Goal: Transaction & Acquisition: Book appointment/travel/reservation

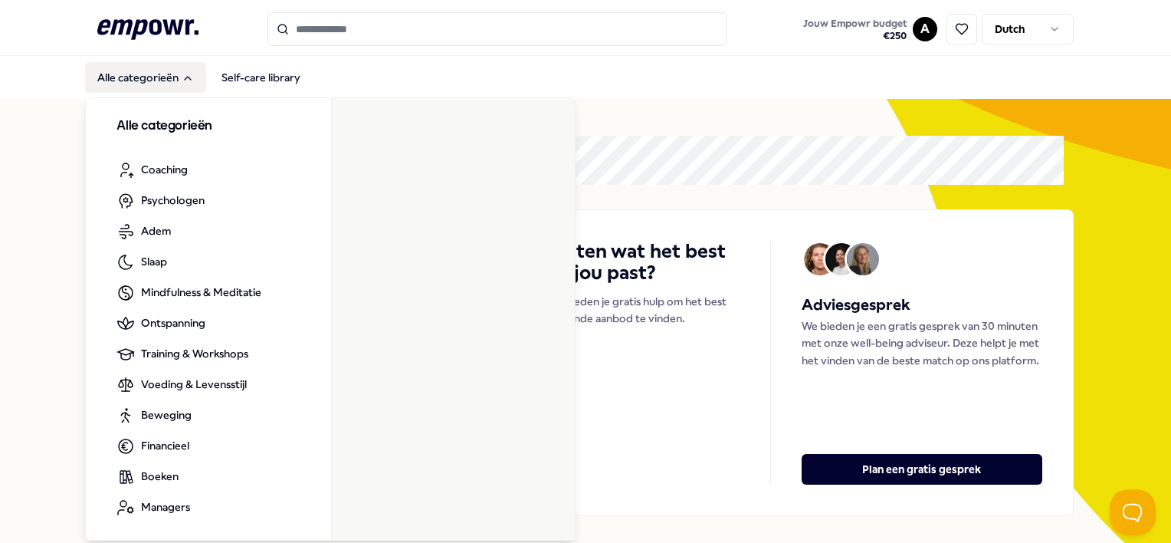
click at [157, 86] on button "Alle categorieën" at bounding box center [145, 77] width 121 height 31
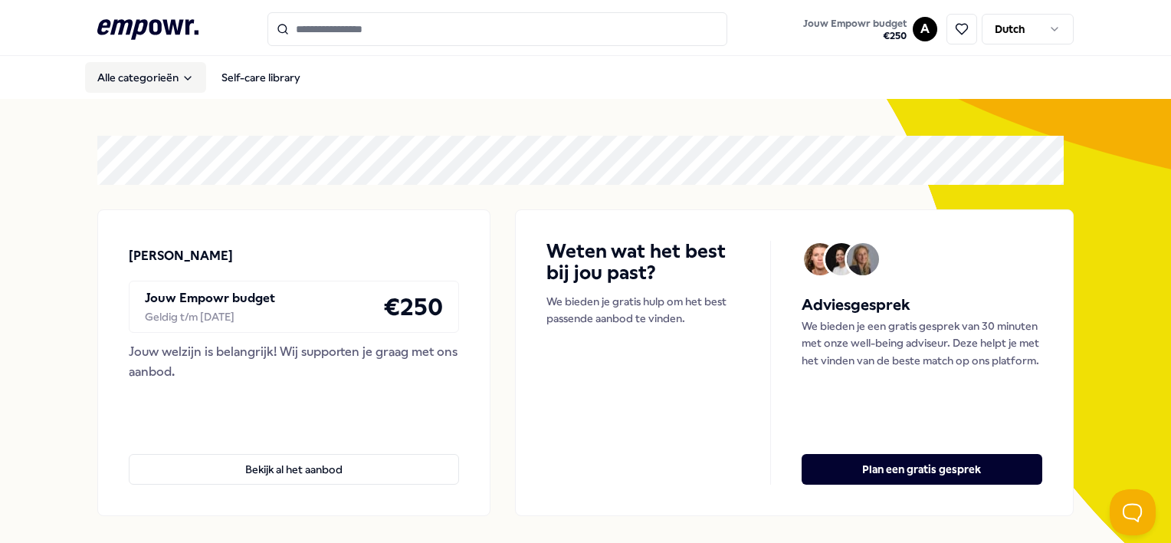
click at [158, 86] on button "Alle categorieën" at bounding box center [145, 77] width 121 height 31
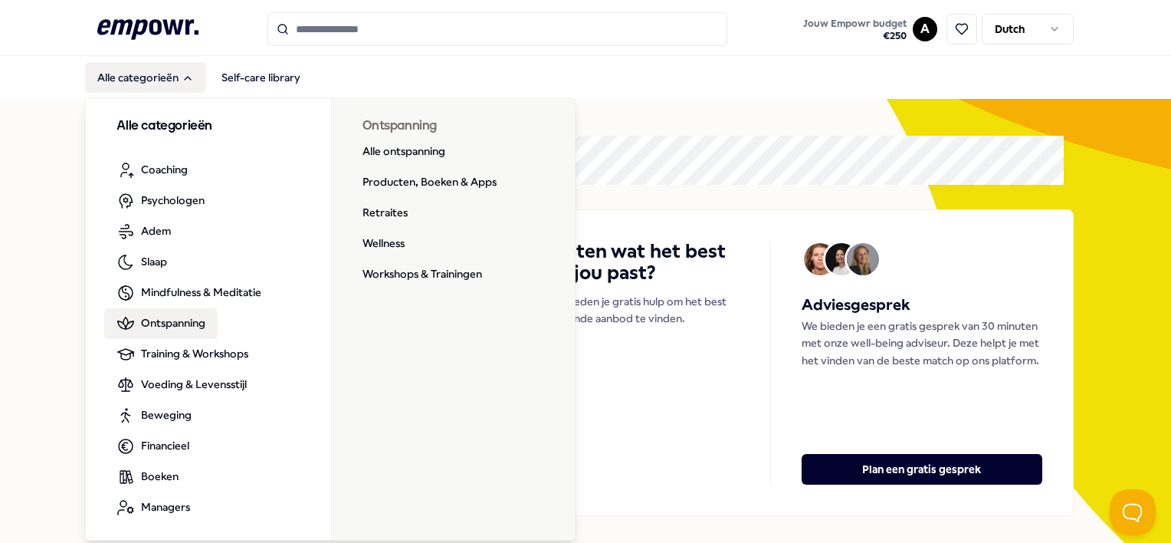
click at [179, 313] on link "Ontspanning" at bounding box center [160, 323] width 113 height 31
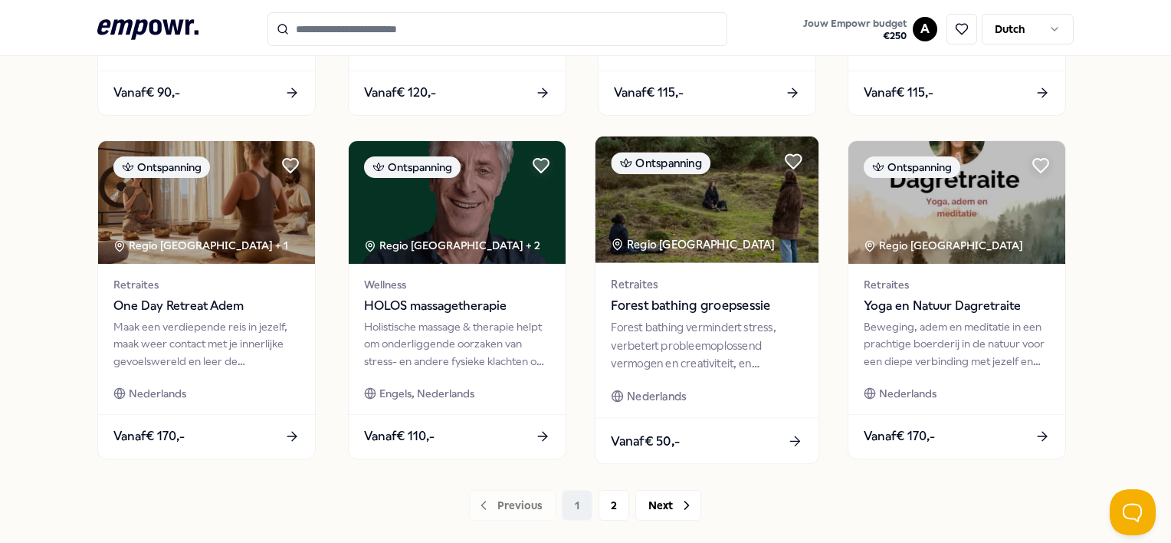
scroll to position [828, 0]
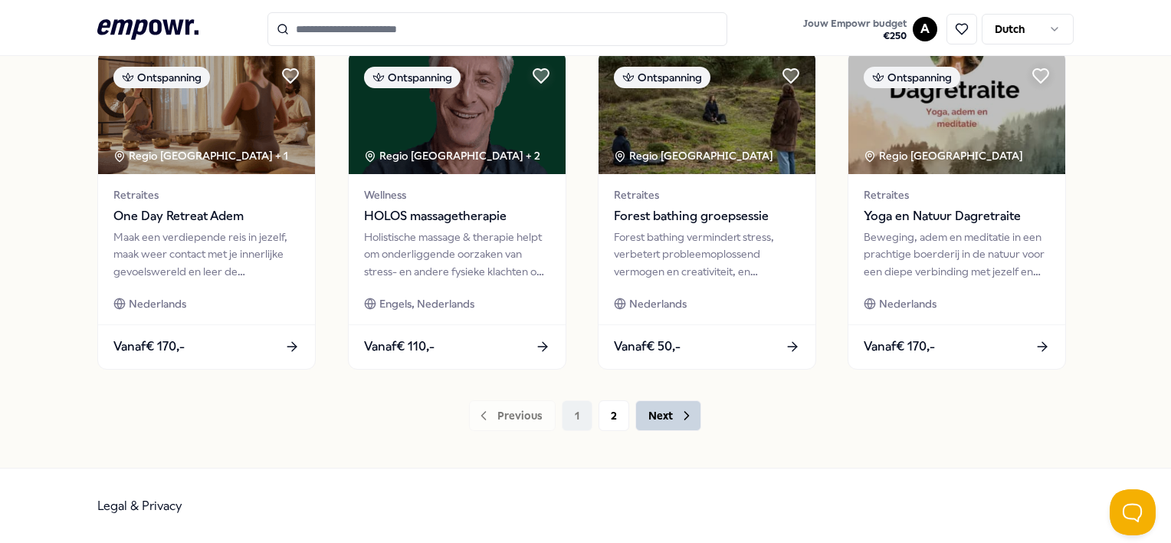
click at [655, 414] on button "Next" at bounding box center [668, 415] width 66 height 31
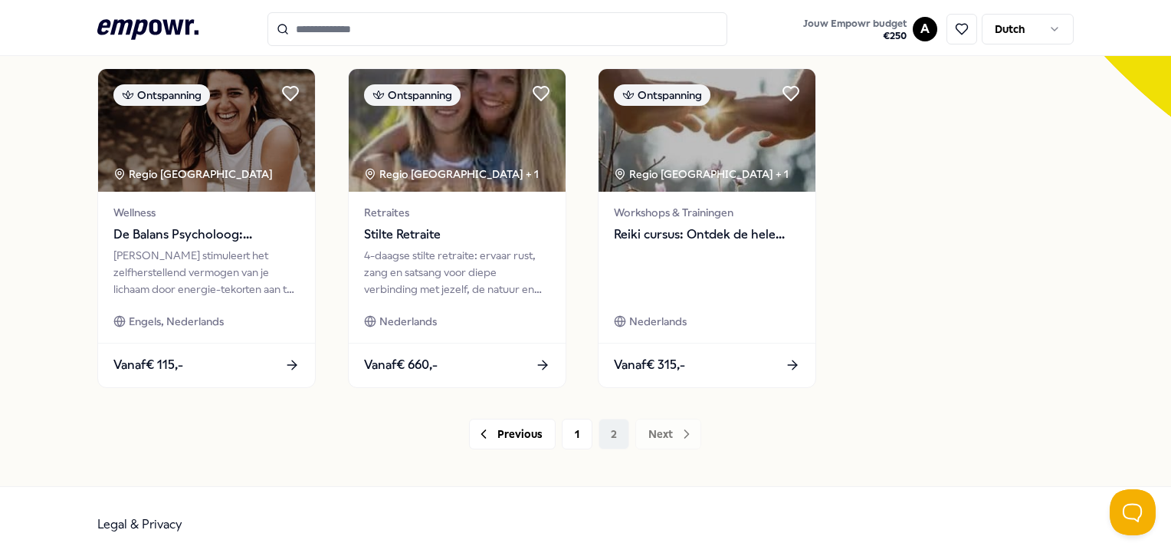
scroll to position [484, 0]
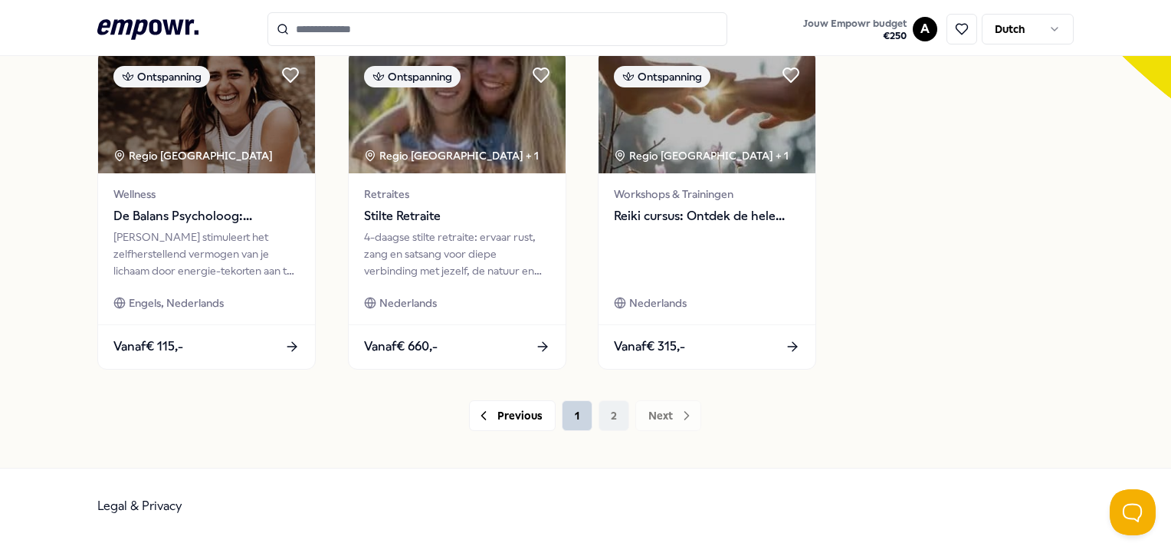
drag, startPoint x: 562, startPoint y: 430, endPoint x: 576, endPoint y: 426, distance: 15.1
click at [576, 426] on div "19 Resultaten Filters Resetten Ontspanning Prijs Locatie Taal Type Filters Rese…" at bounding box center [585, 40] width 976 height 853
click at [580, 422] on button "1" at bounding box center [577, 415] width 31 height 31
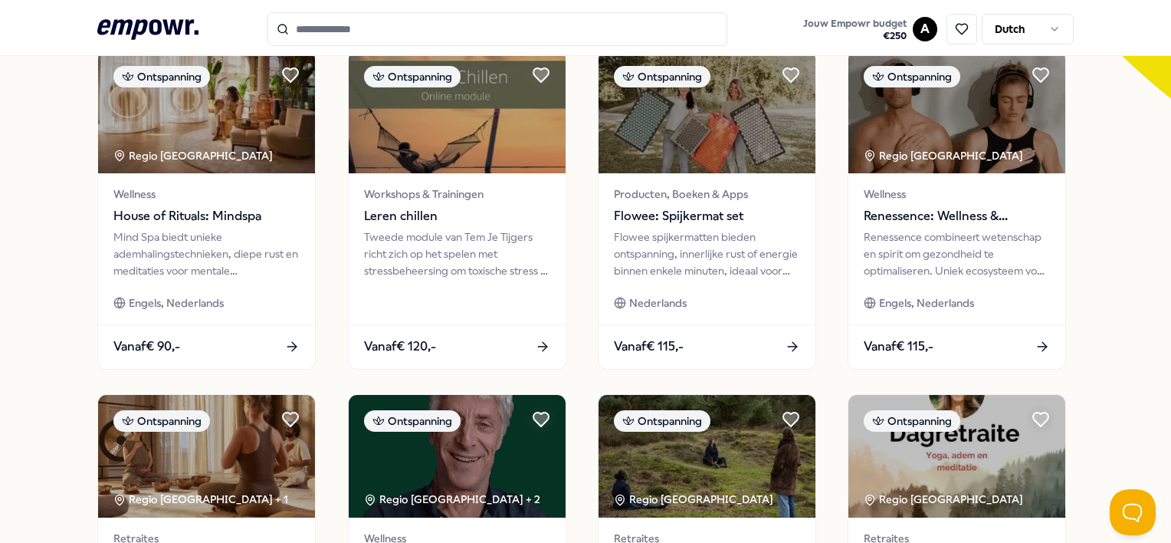
drag, startPoint x: 576, startPoint y: 432, endPoint x: 566, endPoint y: 438, distance: 11.7
click at [576, 434] on div "Ontspanning Regio Amsterdam + 3 Retraites Zweethut - gemengd Zweethut in de nat…" at bounding box center [585, 209] width 976 height 1007
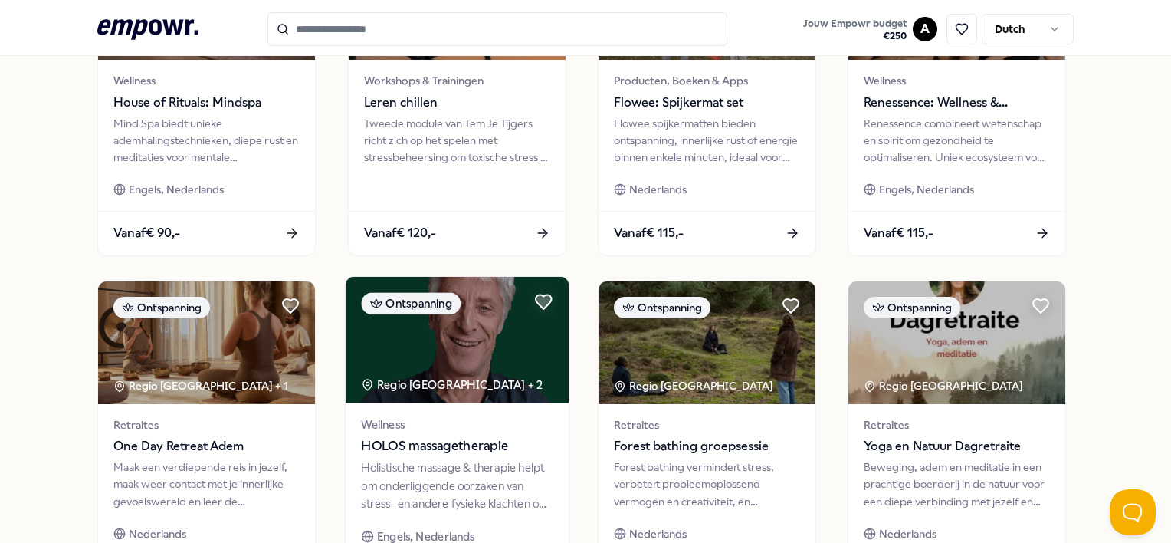
scroll to position [714, 0]
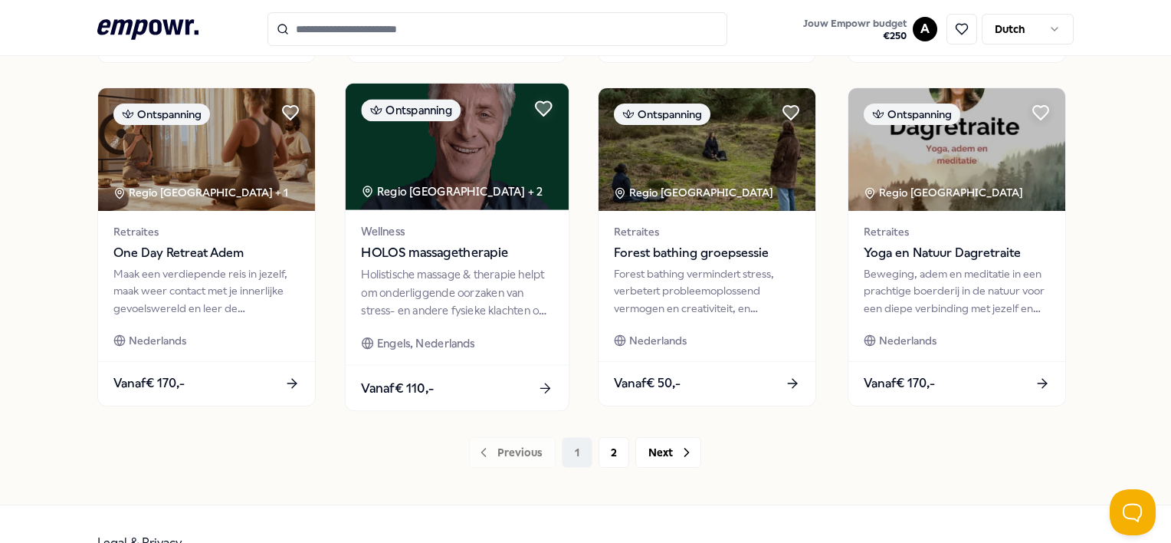
click at [429, 276] on div "Holistische massage & therapie helpt om onderliggende oorzaken van stress- en a…" at bounding box center [457, 292] width 192 height 53
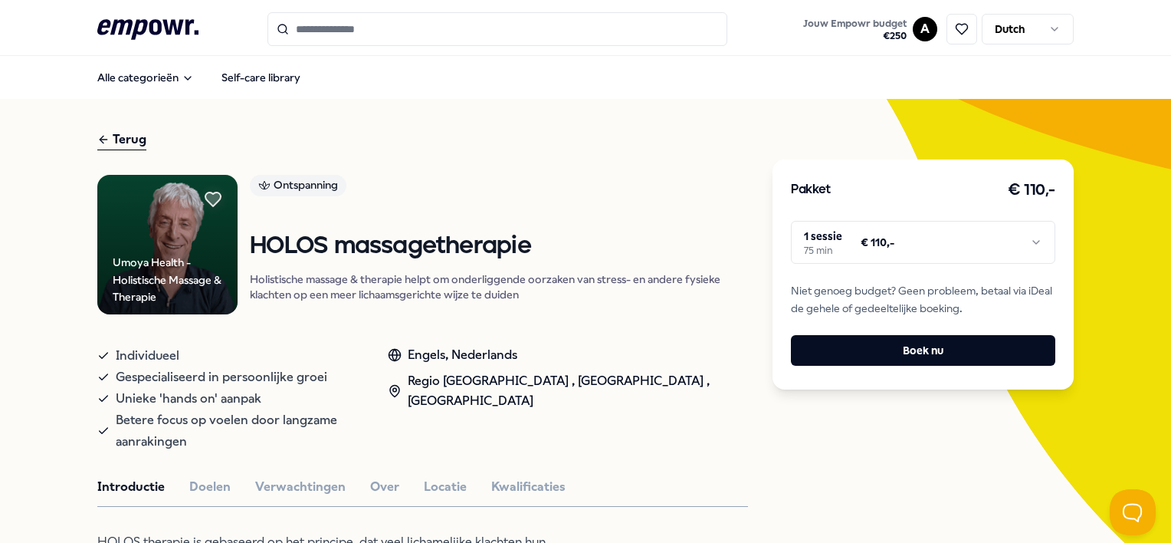
click at [954, 247] on html ".empowr-logo_svg__cls-1{fill:#03032f} Jouw Empowr budget € 250 A Dutch Alle cat…" at bounding box center [585, 271] width 1171 height 543
click at [944, 246] on html ".empowr-logo_svg__cls-1{fill:#03032f} Jouw Empowr budget € 250 A Dutch Alle cat…" at bounding box center [585, 271] width 1171 height 543
click at [438, 477] on button "Locatie" at bounding box center [445, 487] width 43 height 20
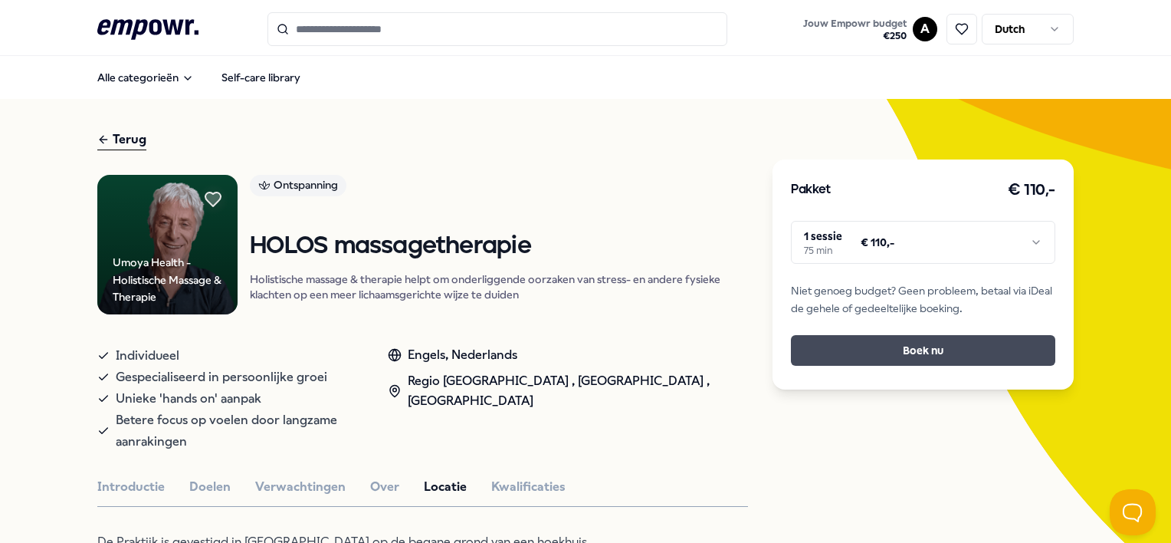
drag, startPoint x: 929, startPoint y: 355, endPoint x: 941, endPoint y: 355, distance: 12.3
click at [934, 355] on button "Boek nu" at bounding box center [923, 350] width 264 height 31
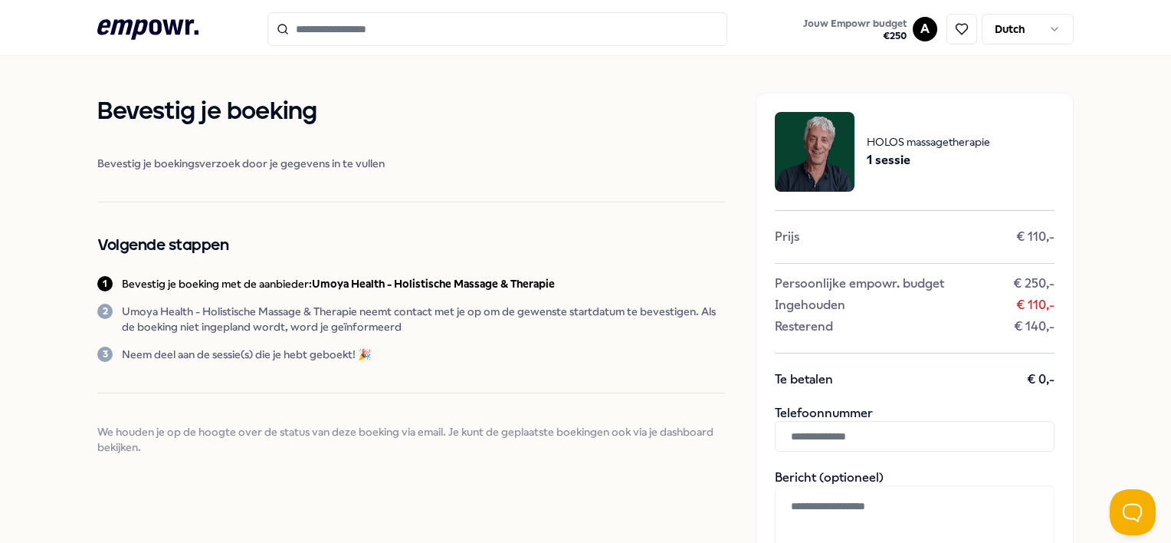
click at [853, 424] on input "text" at bounding box center [915, 436] width 280 height 31
type input "**********"
click at [667, 488] on div "Bevestig je boeking Bevestig je boekingsverzoek door je gegevens in te vullen V…" at bounding box center [410, 438] width 627 height 691
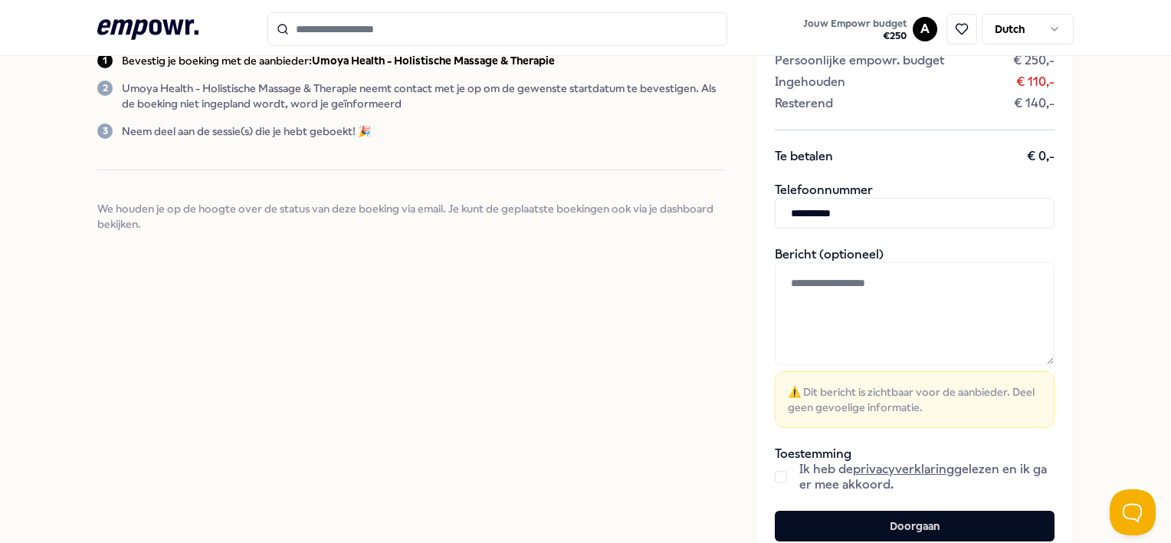
scroll to position [230, 0]
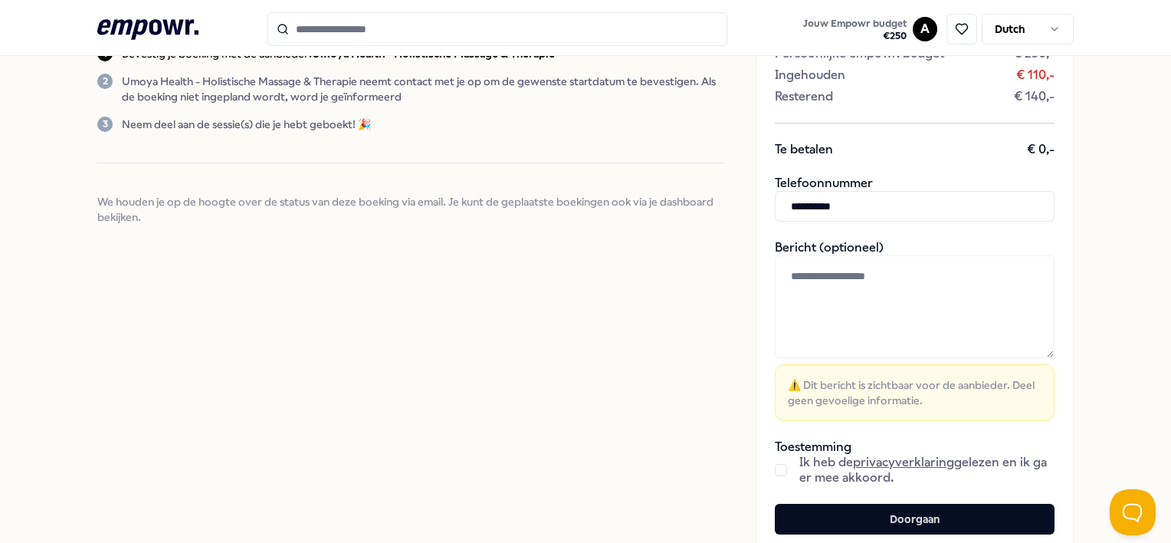
click at [775, 468] on button "button" at bounding box center [781, 470] width 12 height 12
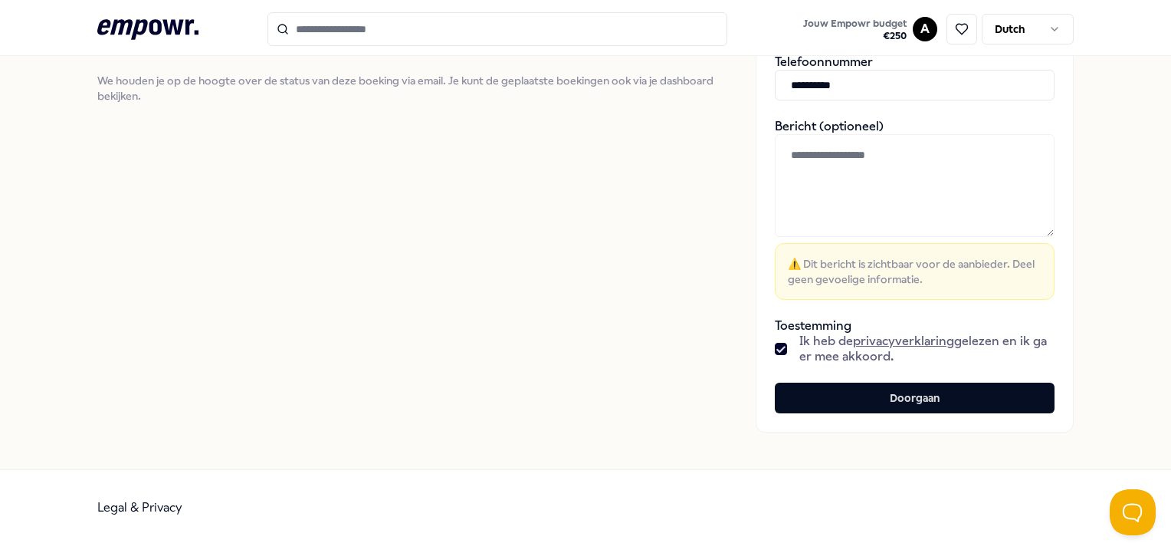
scroll to position [352, 0]
drag, startPoint x: 927, startPoint y: 399, endPoint x: 900, endPoint y: 501, distance: 106.2
click at [936, 400] on button "Doorgaan" at bounding box center [915, 397] width 280 height 31
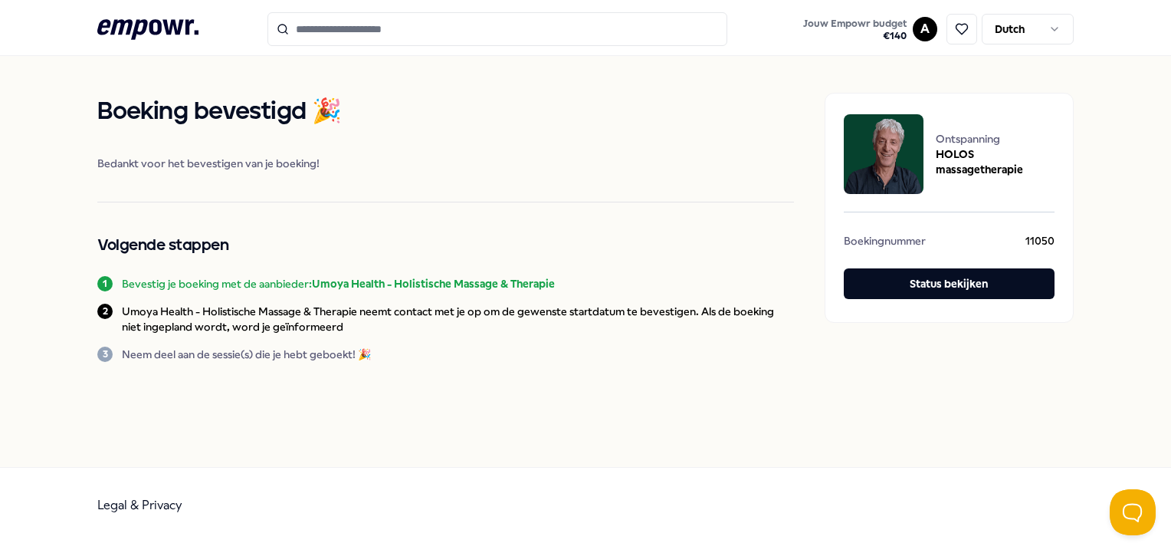
click at [162, 28] on icon at bounding box center [147, 29] width 101 height 20
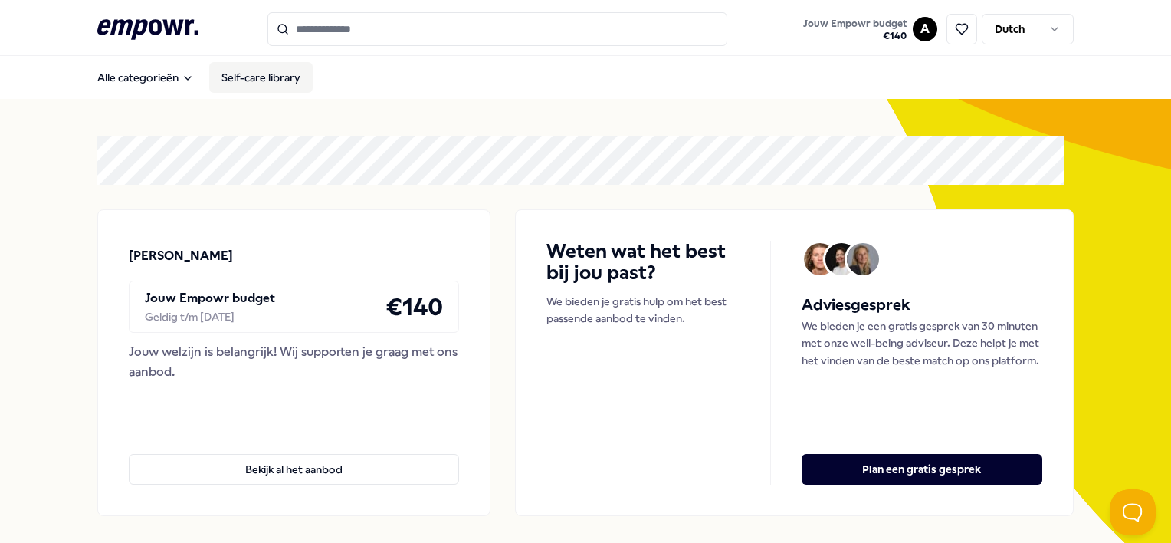
click at [287, 80] on link "Self-care library" at bounding box center [260, 77] width 103 height 31
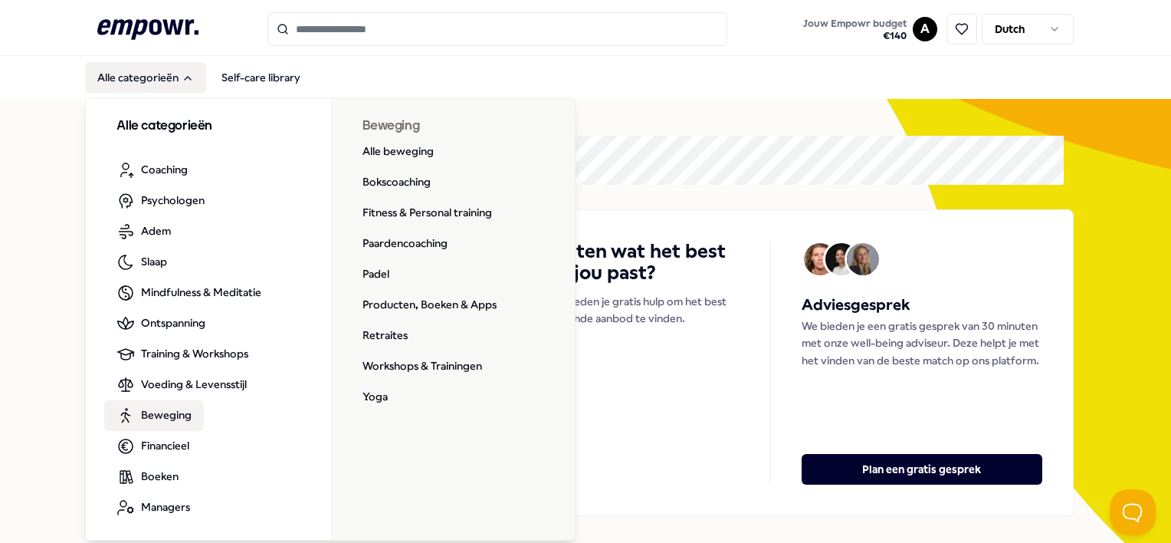
click at [169, 405] on link "Beweging" at bounding box center [154, 415] width 100 height 31
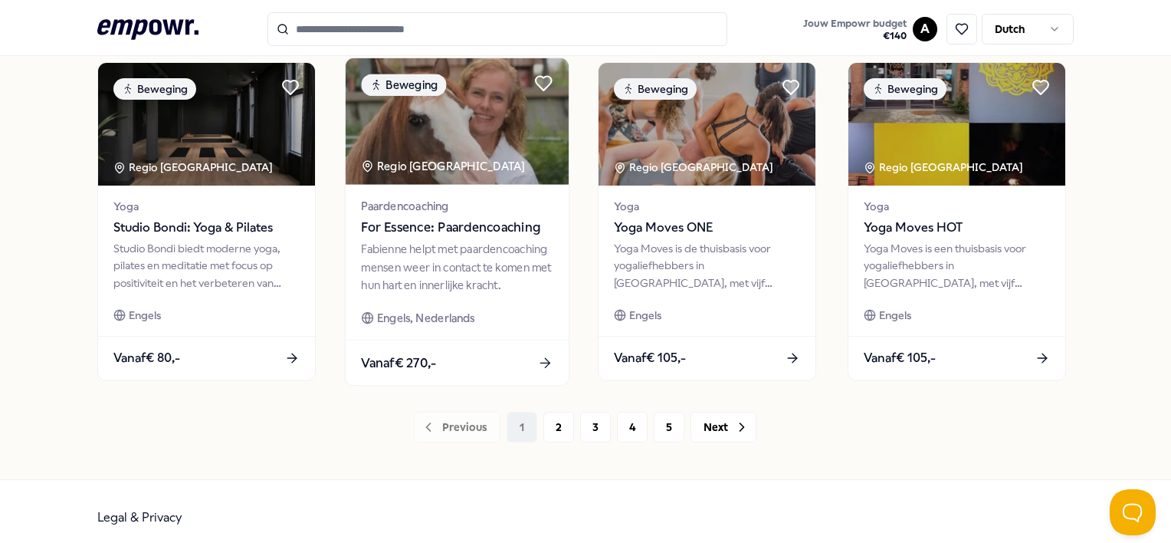
scroll to position [828, 0]
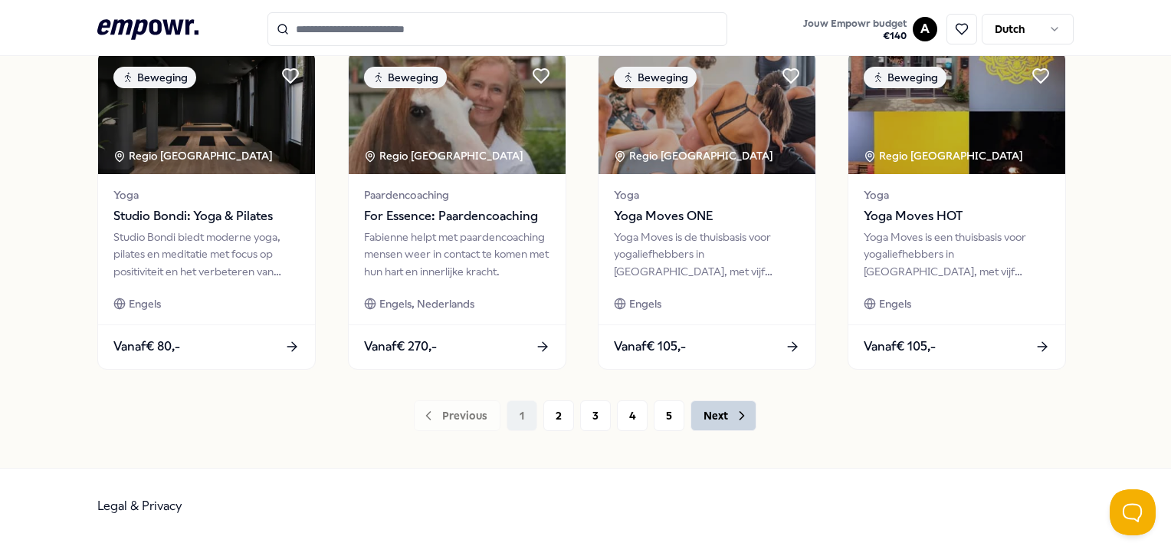
click at [724, 419] on button "Next" at bounding box center [724, 415] width 66 height 31
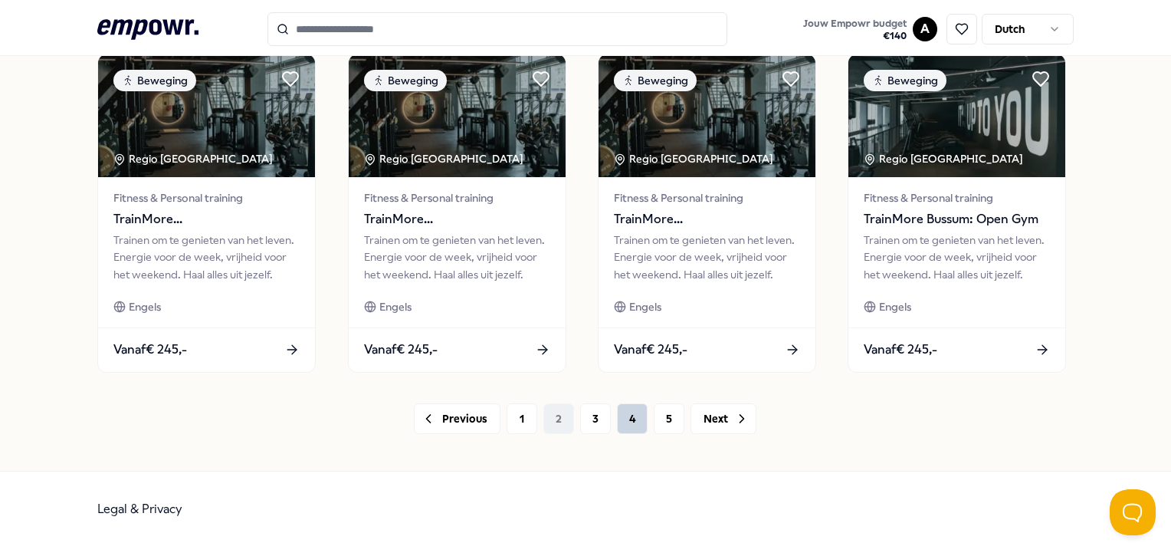
scroll to position [828, 0]
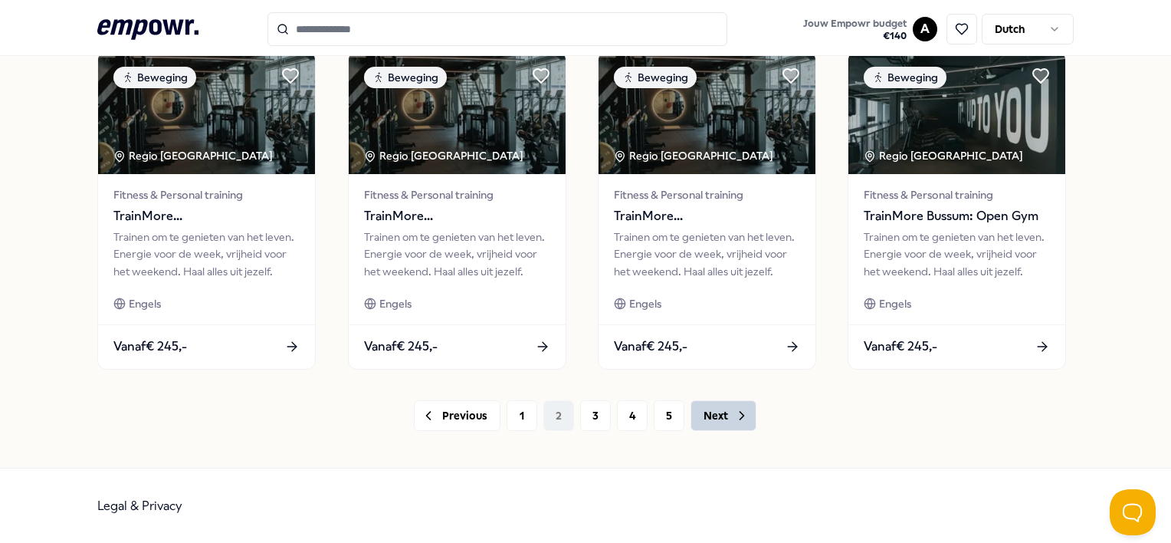
click at [700, 406] on button "Next" at bounding box center [724, 415] width 66 height 31
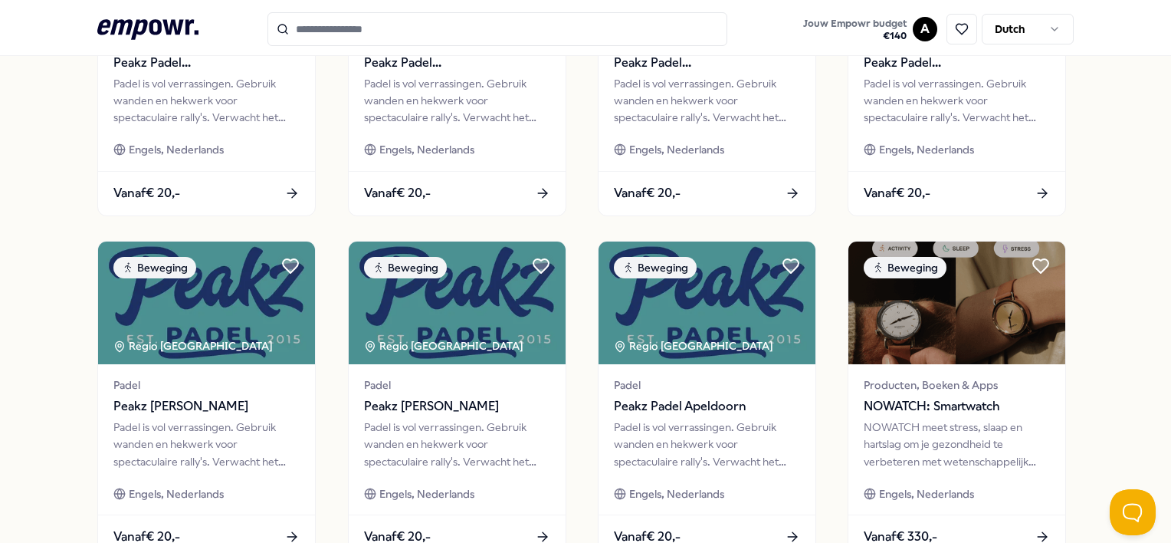
scroll to position [828, 0]
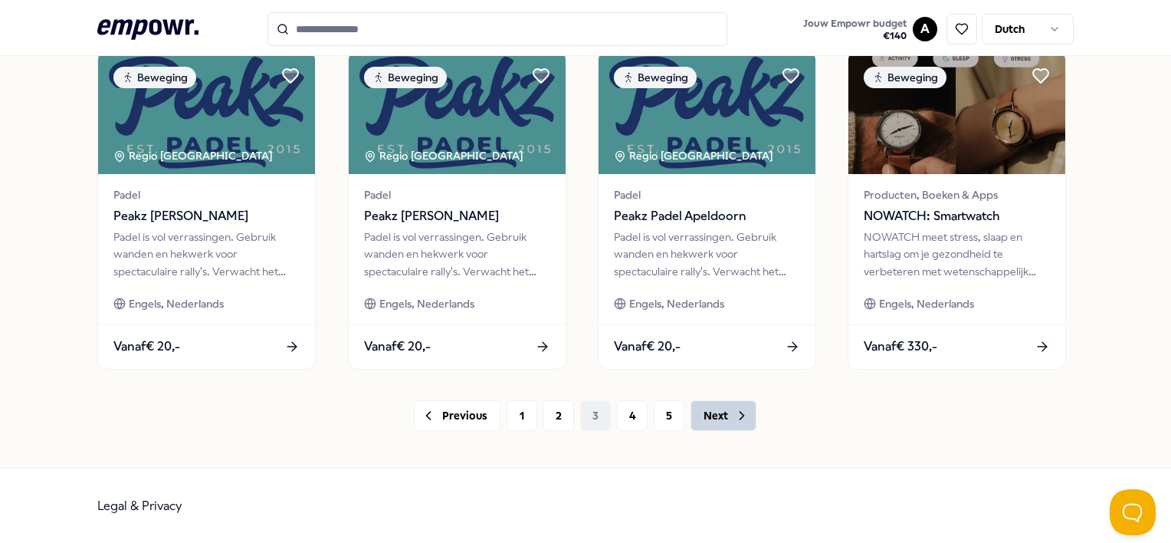
click at [734, 408] on icon at bounding box center [741, 415] width 15 height 15
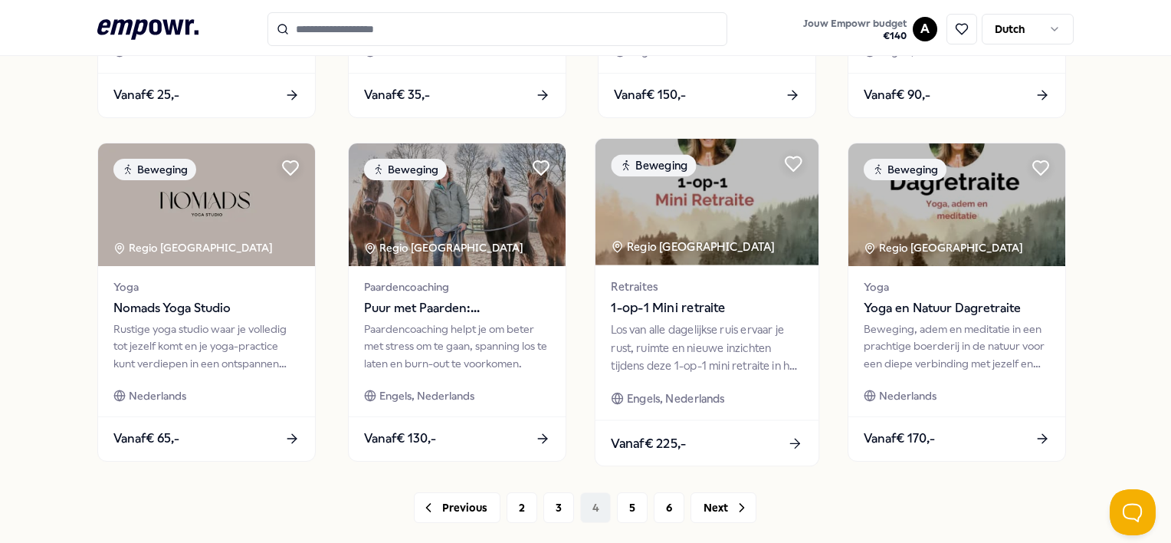
scroll to position [828, 0]
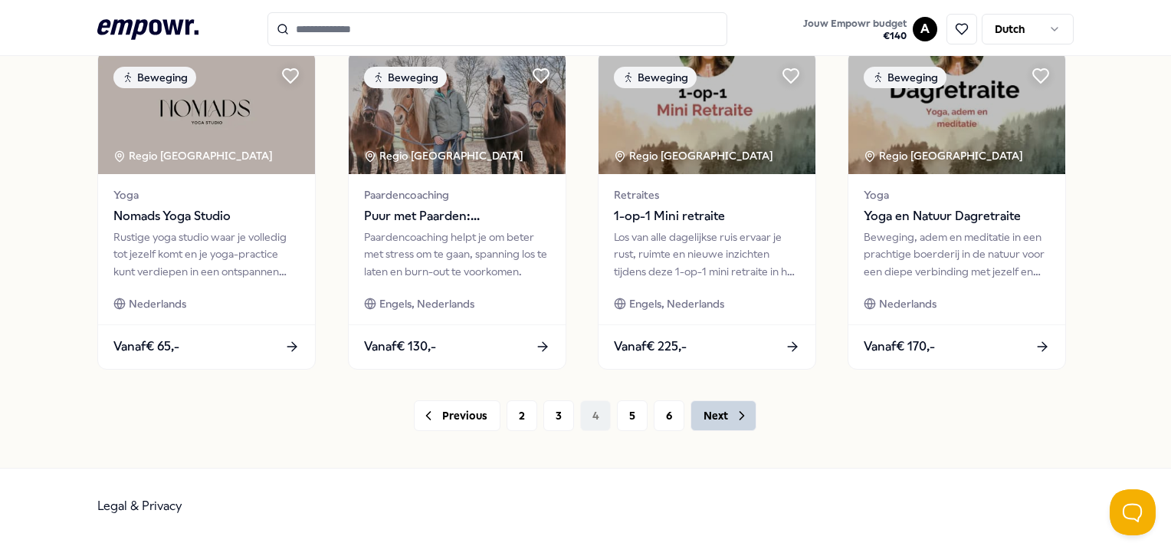
click at [727, 420] on button "Next" at bounding box center [724, 415] width 66 height 31
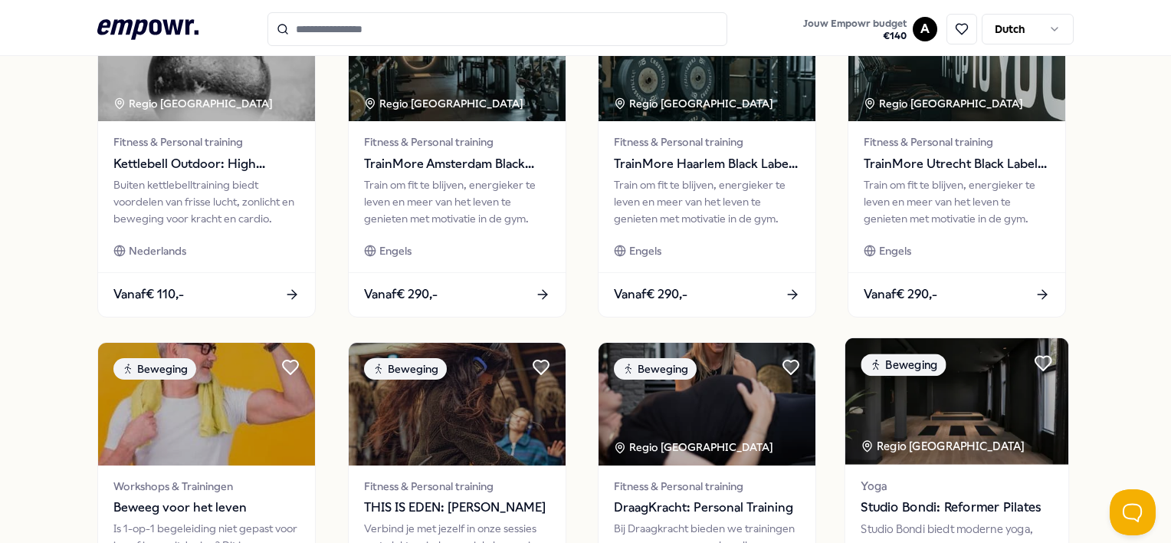
scroll to position [828, 0]
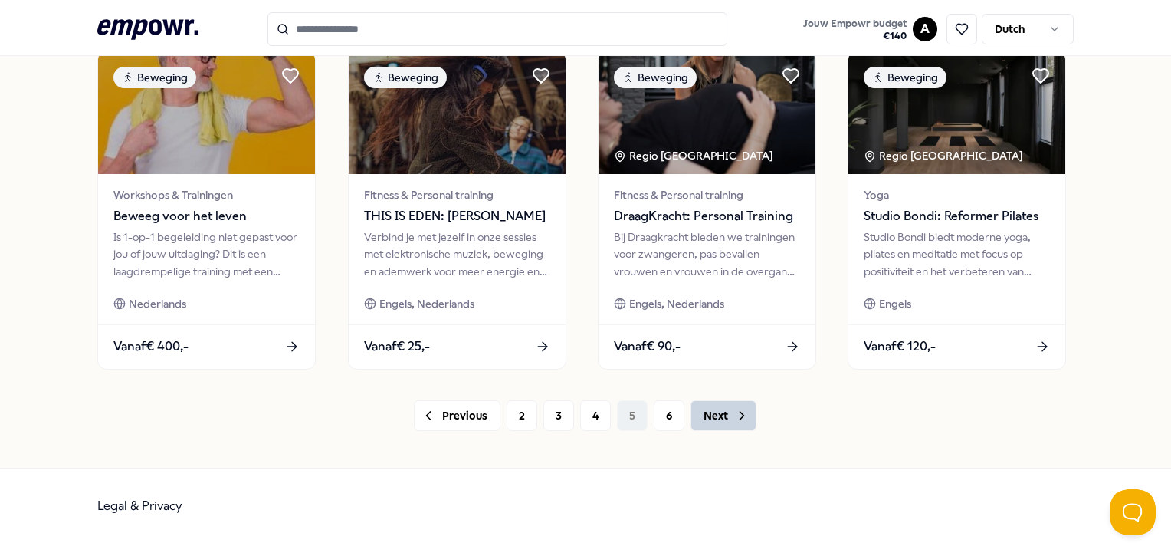
click at [714, 414] on button "Next" at bounding box center [724, 415] width 66 height 31
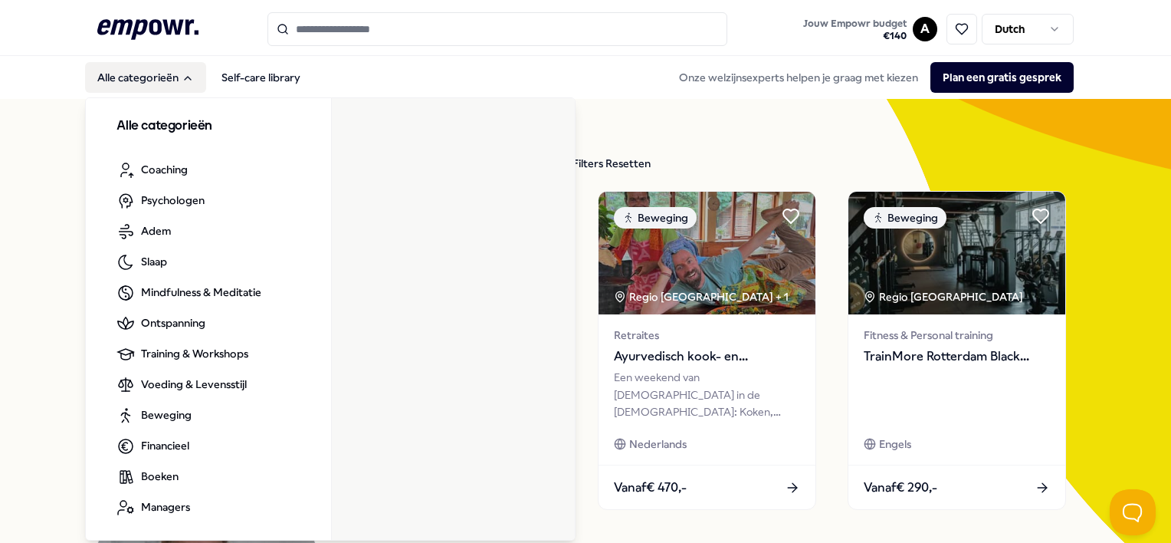
click at [146, 80] on button "Alle categorieën" at bounding box center [145, 77] width 121 height 31
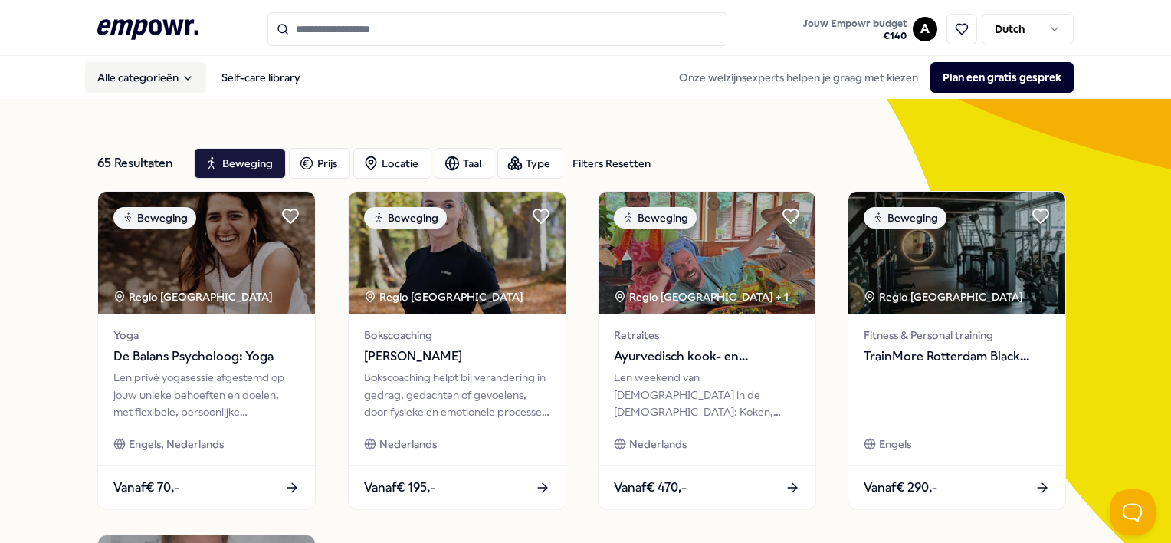
click at [146, 80] on button "Alle categorieën" at bounding box center [145, 77] width 121 height 31
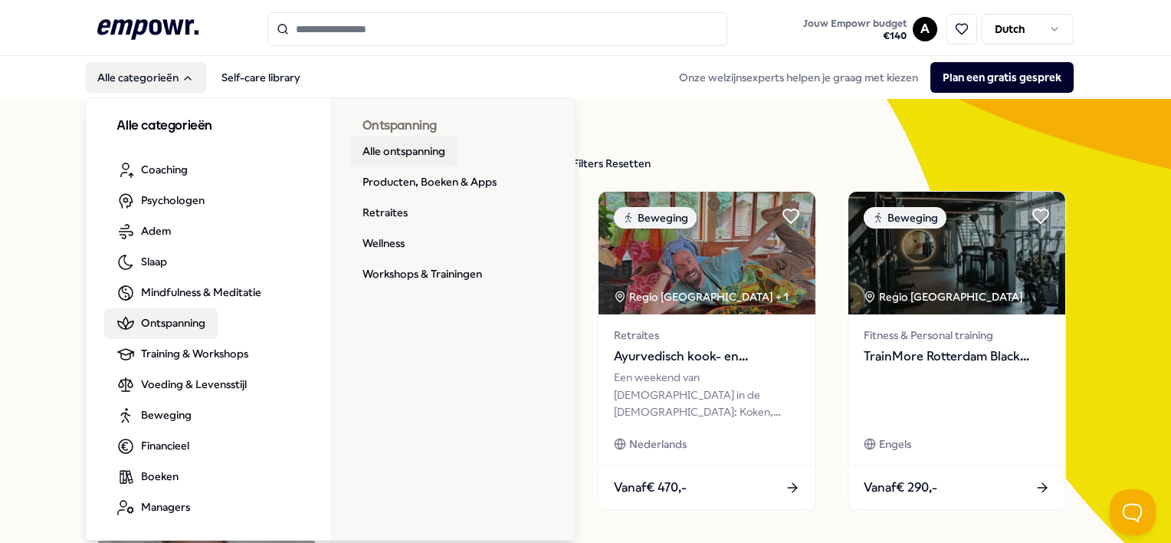
click at [386, 151] on link "Alle ontspanning" at bounding box center [403, 151] width 107 height 31
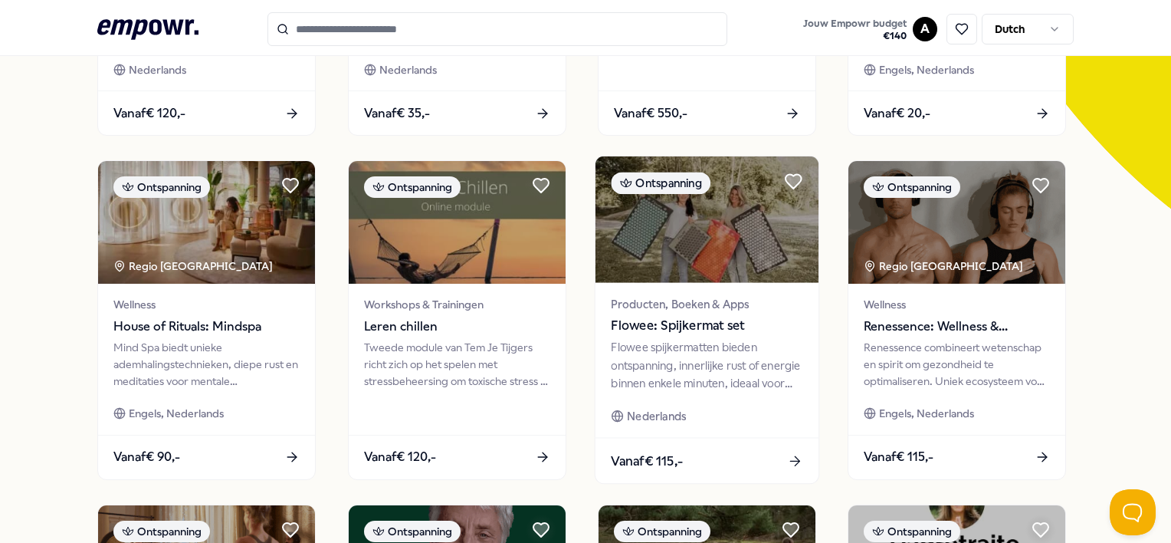
scroll to position [383, 0]
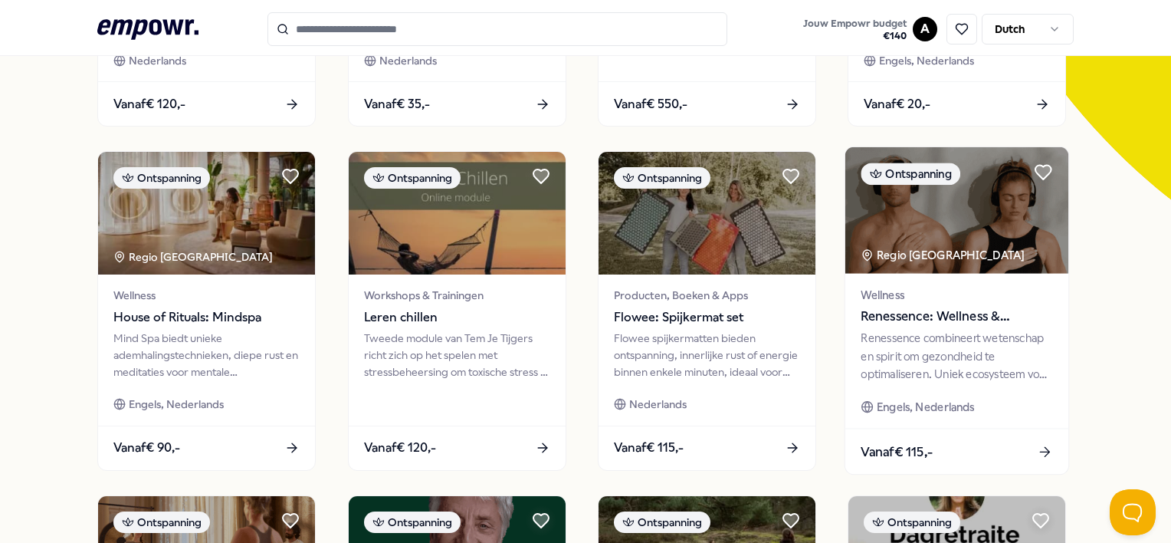
click at [1009, 333] on div "Renessence combineert wetenschap en spirit om gezondheid te optimaliseren. Unie…" at bounding box center [958, 356] width 192 height 53
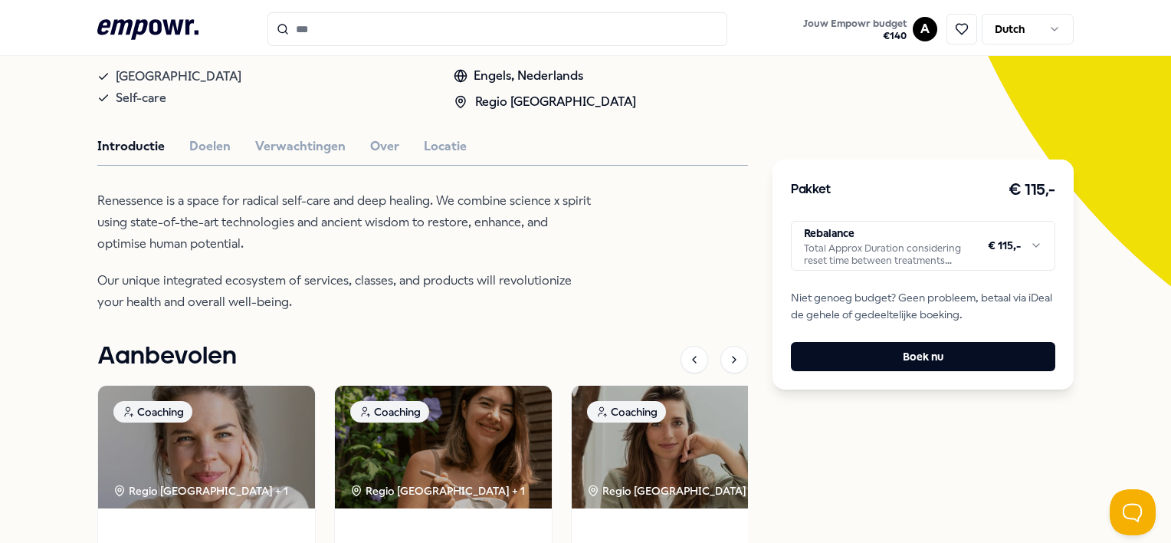
scroll to position [118, 0]
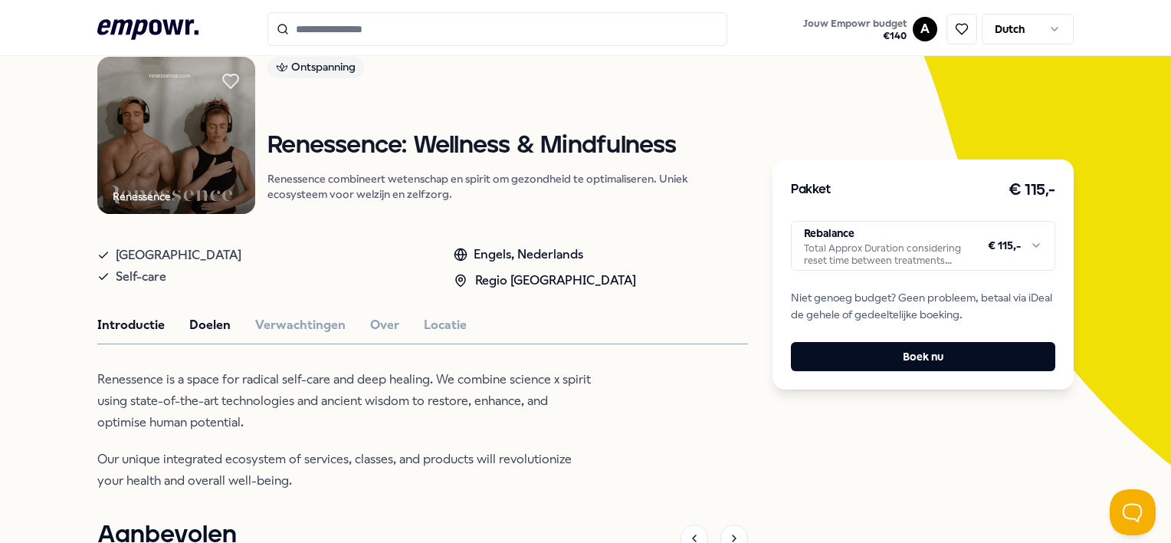
click at [217, 323] on button "Doelen" at bounding box center [209, 325] width 41 height 20
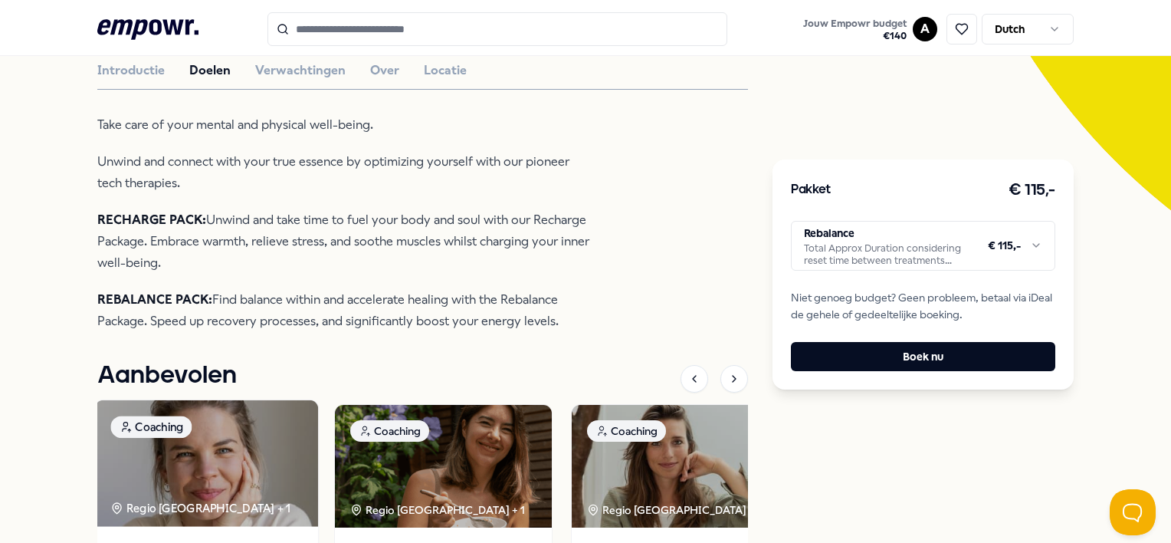
scroll to position [136, 0]
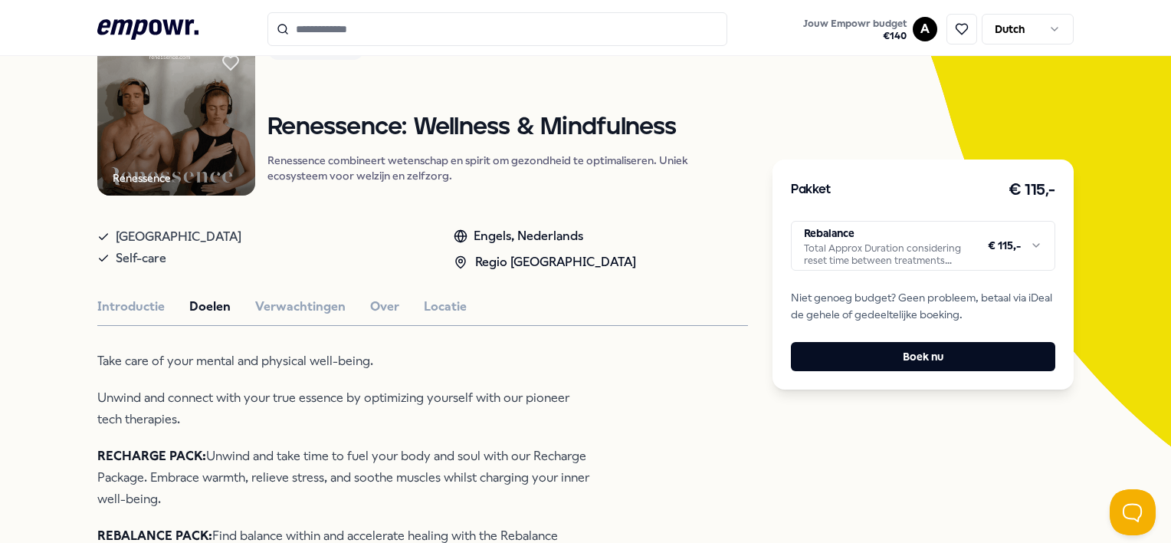
click at [331, 293] on div "Renessence Ontspanning Renessence: Wellness & Mindfulness Renessence combineert…" at bounding box center [422, 506] width 651 height 937
click at [327, 300] on button "Verwachtingen" at bounding box center [300, 307] width 90 height 20
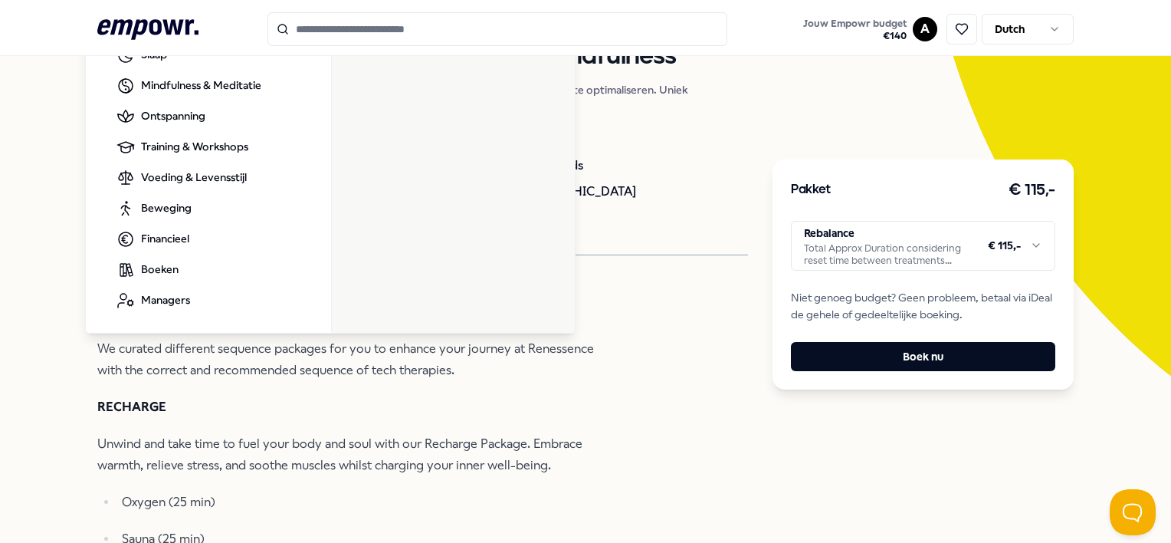
scroll to position [230, 0]
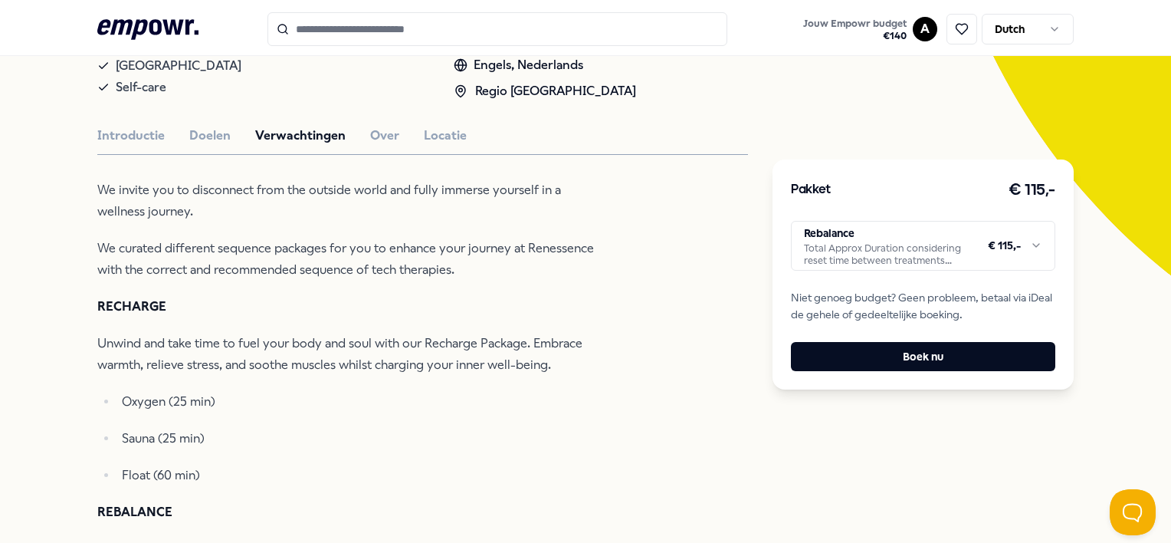
scroll to position [460, 0]
